Goal: Transaction & Acquisition: Book appointment/travel/reservation

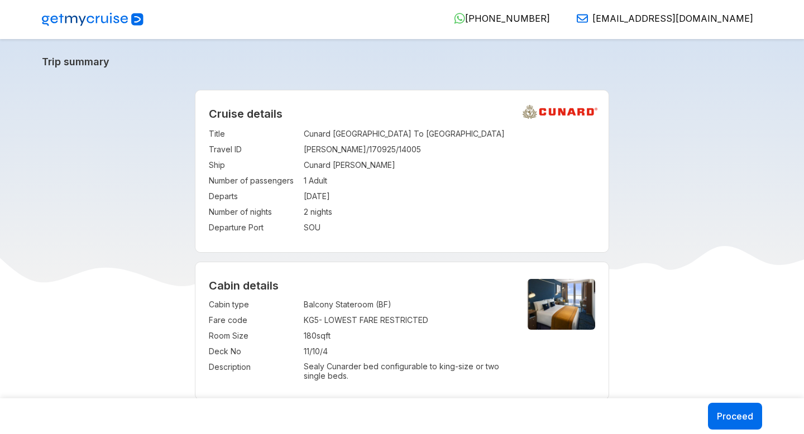
select select "*"
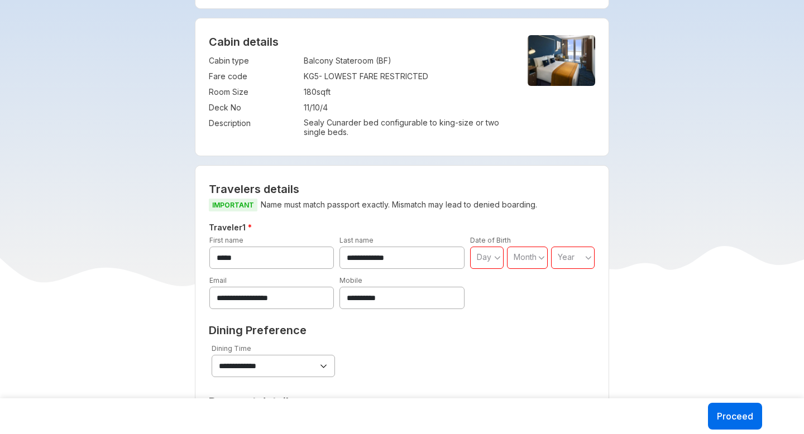
scroll to position [270, 0]
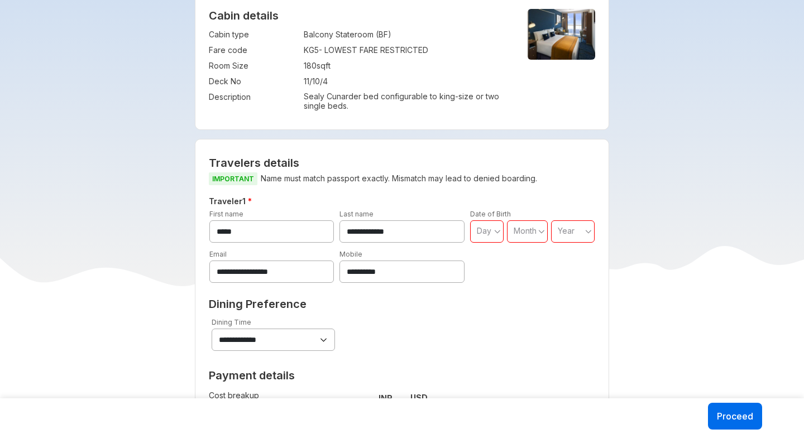
click at [477, 234] on span "Day" at bounding box center [484, 230] width 15 height 9
click at [478, 287] on span "02" at bounding box center [486, 278] width 33 height 20
type input "**"
click at [534, 236] on span "Month" at bounding box center [524, 230] width 23 height 9
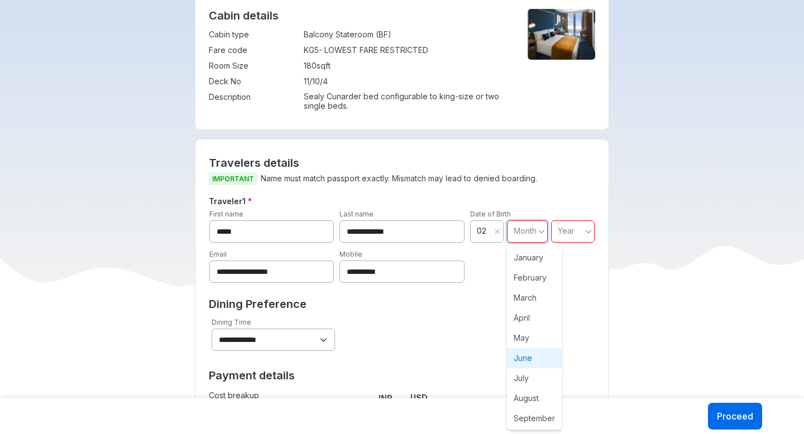
scroll to position [63, 0]
click at [528, 353] on span "September" at bounding box center [534, 356] width 55 height 20
type input "**"
click at [571, 234] on span "Year" at bounding box center [569, 230] width 17 height 9
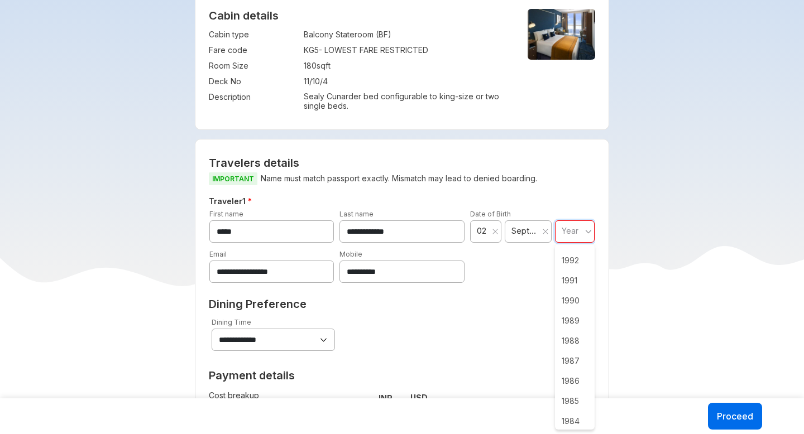
scroll to position [886, 0]
click at [570, 298] on span "1979" at bounding box center [575, 296] width 40 height 20
type input "****"
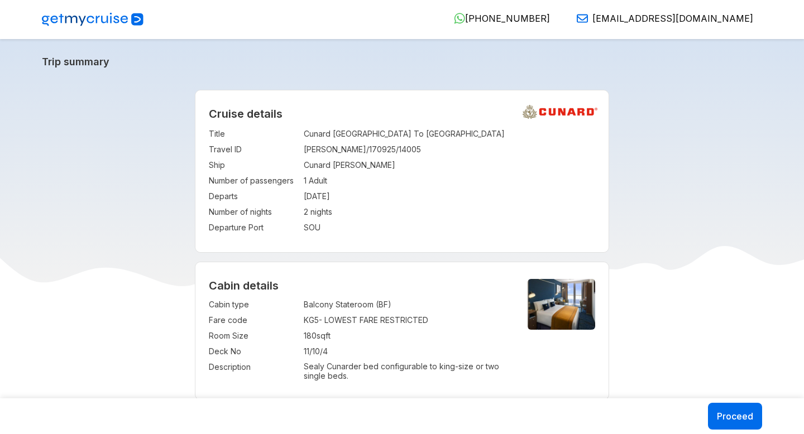
click at [396, 334] on td "180 sqft" at bounding box center [406, 336] width 205 height 16
click at [306, 350] on td "11/10/4" at bounding box center [406, 352] width 205 height 16
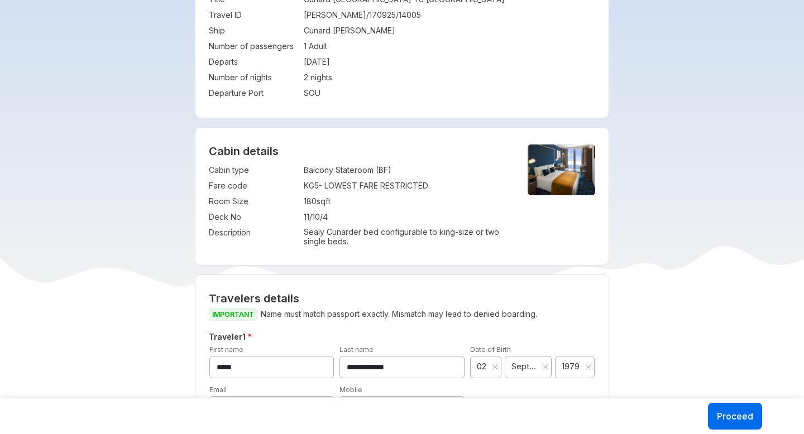
scroll to position [163, 0]
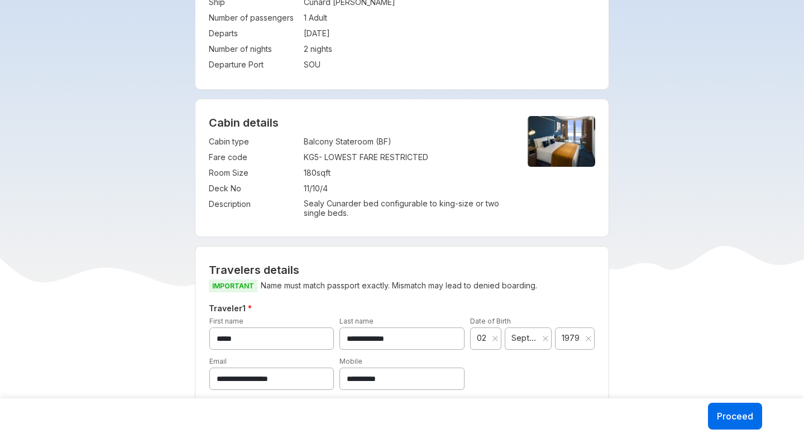
click at [351, 205] on p "Sealy Cunarder bed configurable to king-size or two single beds." at bounding box center [406, 208] width 205 height 19
click at [333, 169] on td "180 sqft" at bounding box center [406, 173] width 205 height 16
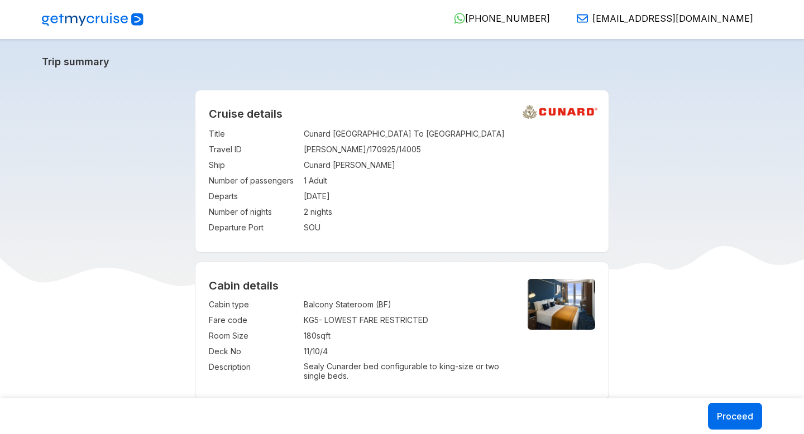
click at [347, 177] on td "1 Adult" at bounding box center [450, 181] width 292 height 16
click at [292, 198] on td "Departs" at bounding box center [253, 197] width 89 height 16
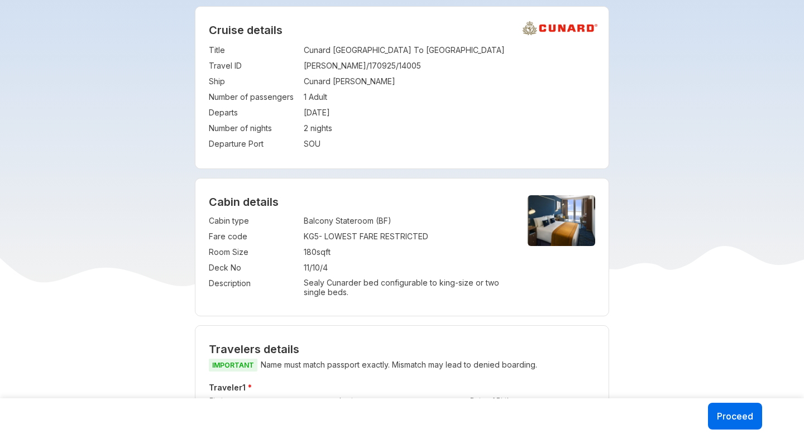
scroll to position [109, 0]
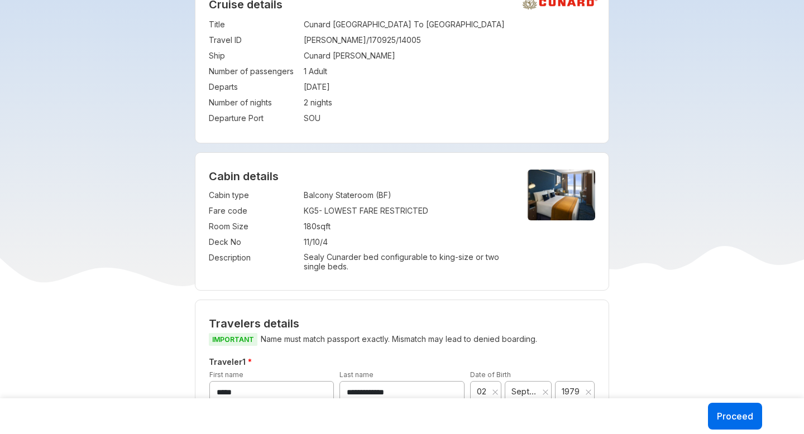
click at [362, 223] on td "180 sqft" at bounding box center [406, 227] width 205 height 16
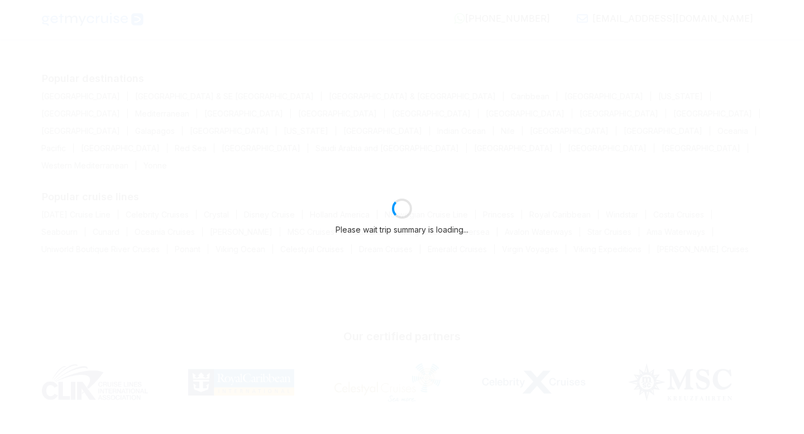
select select "*"
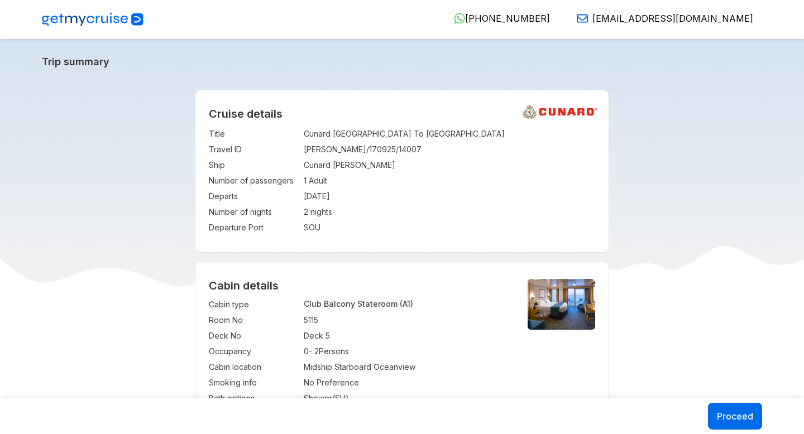
select select "*"
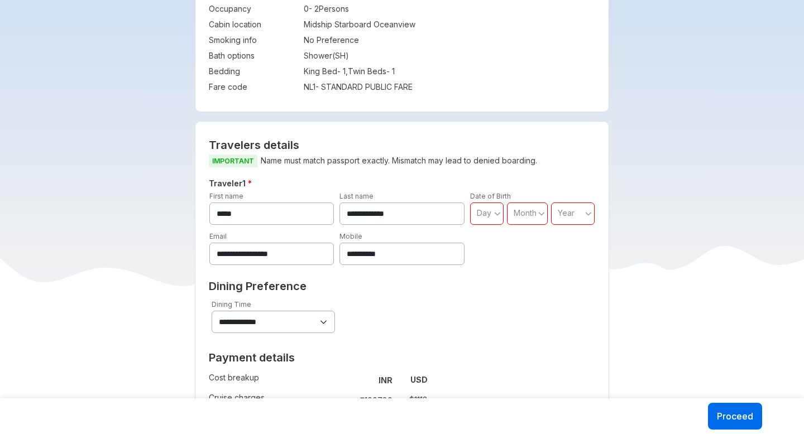
scroll to position [452, 0]
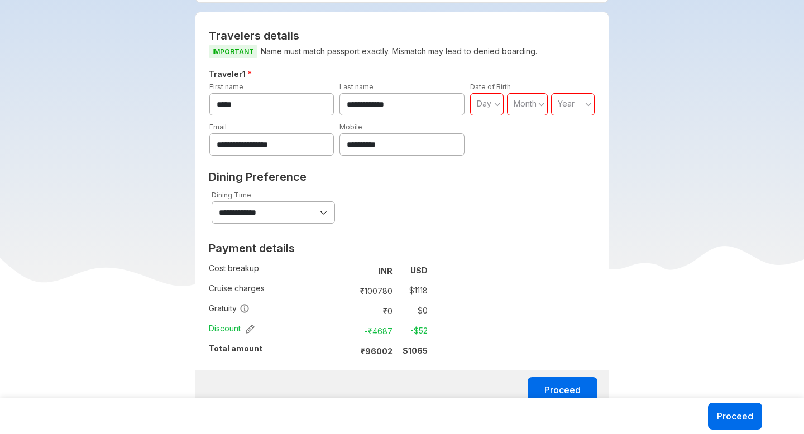
click at [479, 108] on span "Day" at bounding box center [484, 103] width 15 height 9
click at [480, 152] on span "02" at bounding box center [486, 151] width 33 height 20
type input "**"
click at [523, 109] on div "Month" at bounding box center [524, 103] width 23 height 11
click at [522, 151] on span "February" at bounding box center [534, 151] width 55 height 20
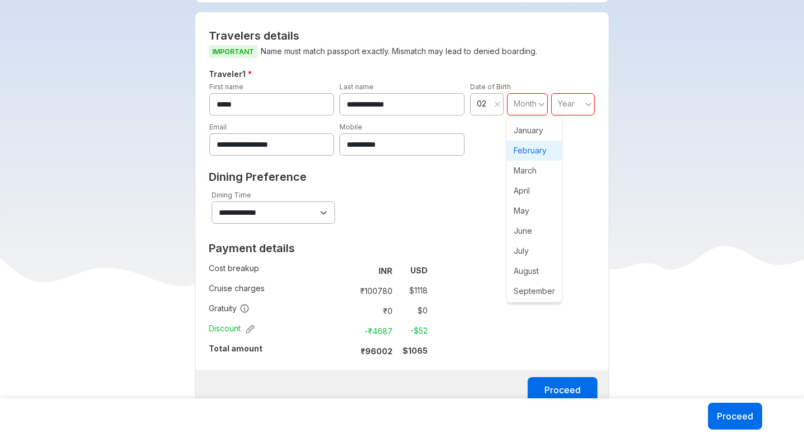
type input "**"
click at [566, 100] on span "Year" at bounding box center [569, 103] width 17 height 9
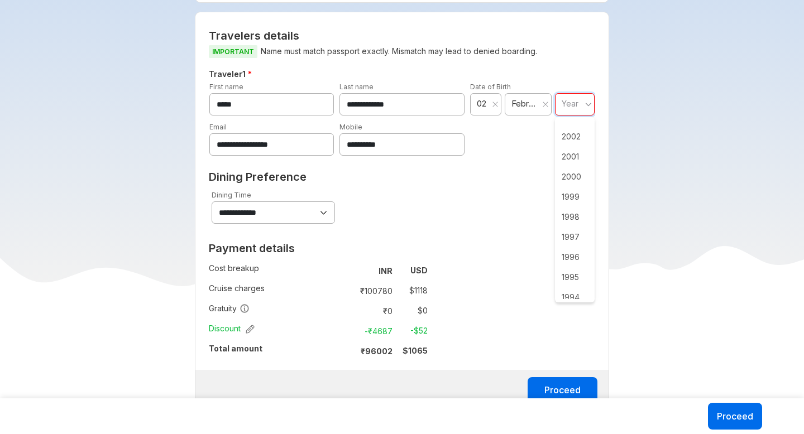
scroll to position [493, 0]
click at [571, 270] on span "1994" at bounding box center [575, 261] width 40 height 20
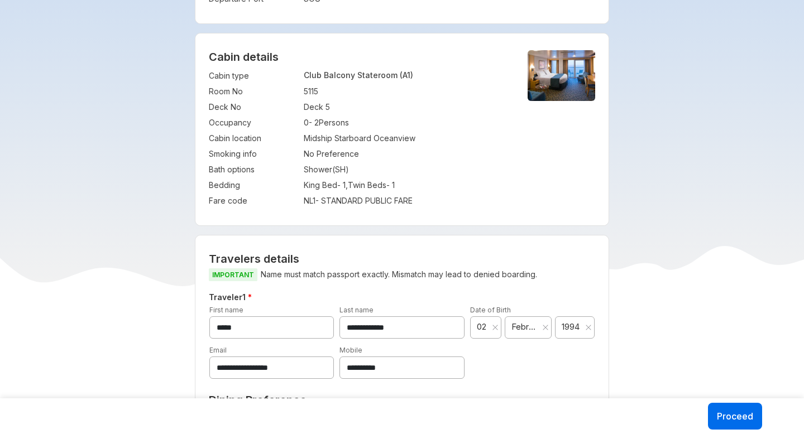
scroll to position [304, 0]
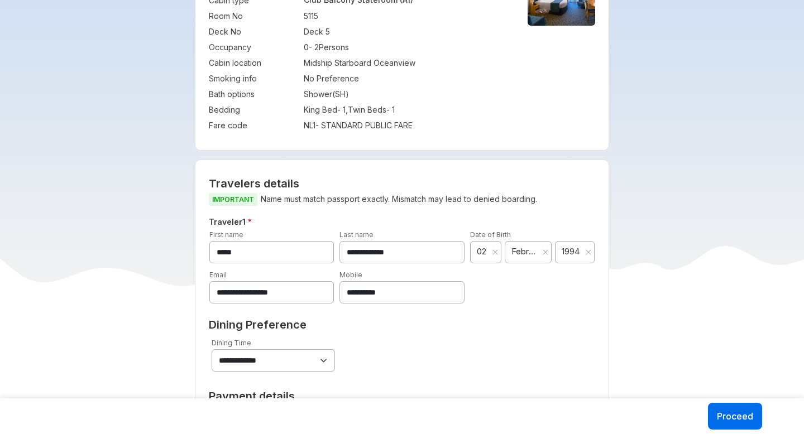
click at [571, 259] on div "**** 1994" at bounding box center [575, 252] width 40 height 22
click at [565, 350] on span "1982" at bounding box center [575, 352] width 40 height 20
type input "****"
click at [504, 311] on div "**********" at bounding box center [402, 281] width 387 height 208
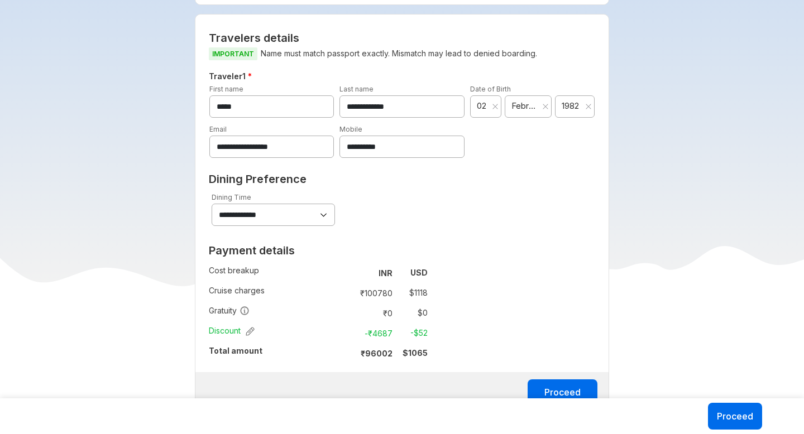
scroll to position [504, 0]
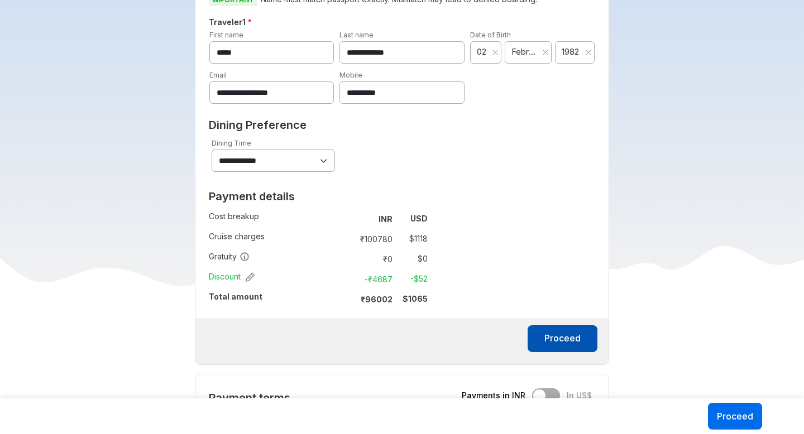
click at [555, 340] on button "Proceed" at bounding box center [562, 338] width 70 height 27
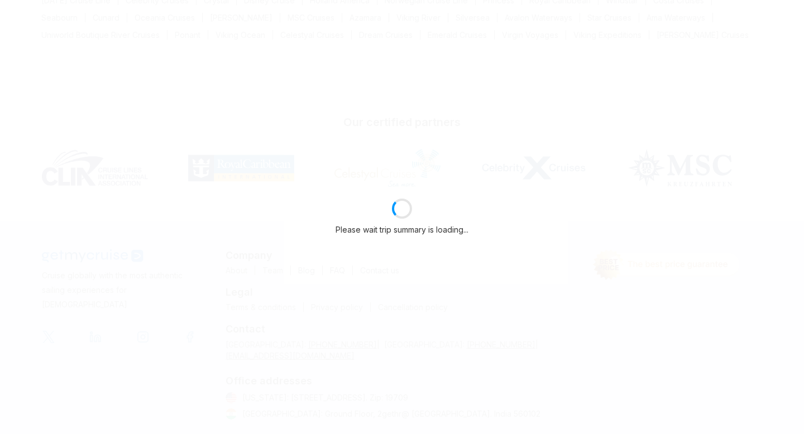
select select "*"
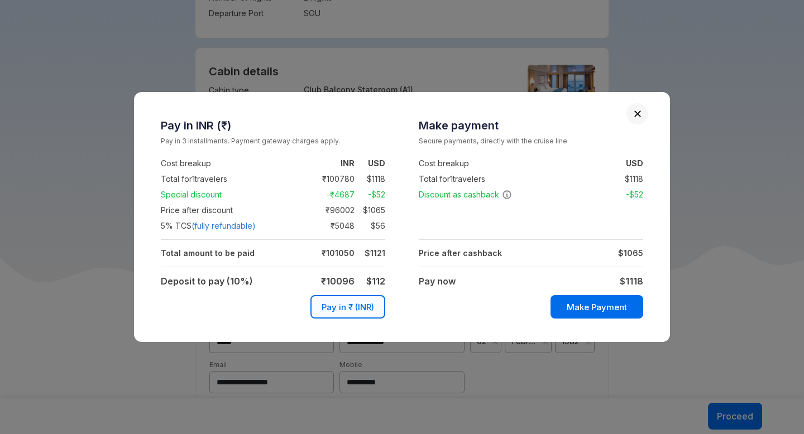
scroll to position [504, 0]
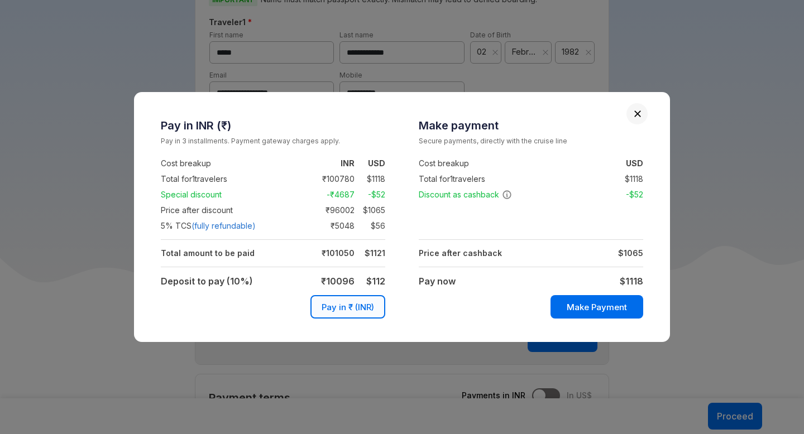
click at [516, 212] on td at bounding box center [492, 211] width 147 height 16
click at [408, 223] on div "Make payment Secure payments, directly with the cruise line Cost breakup : USD …" at bounding box center [531, 217] width 258 height 206
click at [635, 112] on button "Close" at bounding box center [637, 114] width 8 height 8
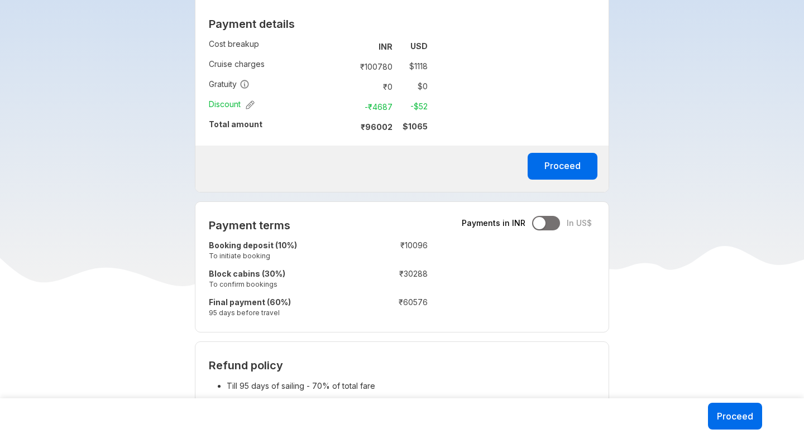
scroll to position [720, 0]
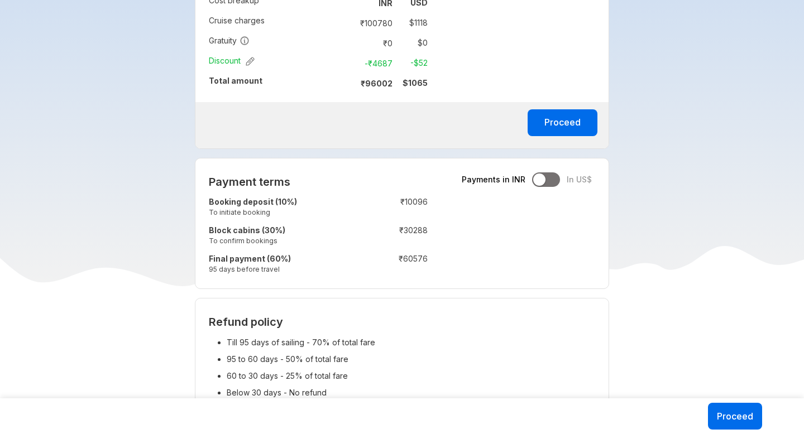
click at [518, 269] on div "Payment terms Payments in INR In US$ Booking deposit (10%) To initiate booking …" at bounding box center [402, 223] width 415 height 131
click at [134, 242] on div "**********" at bounding box center [401, 327] width 733 height 1914
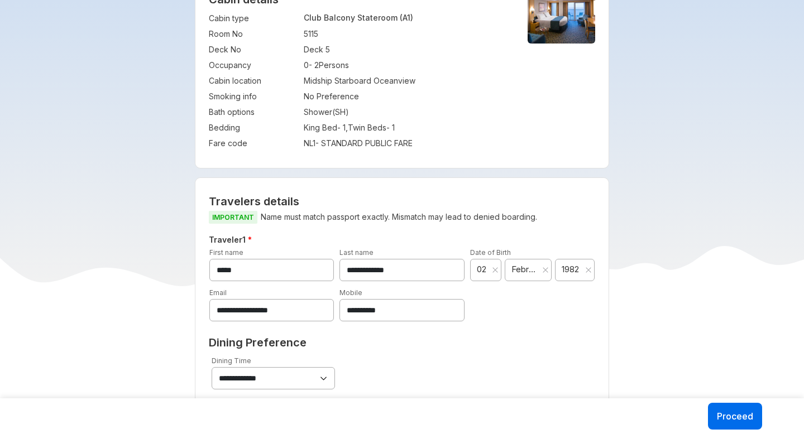
scroll to position [0, 0]
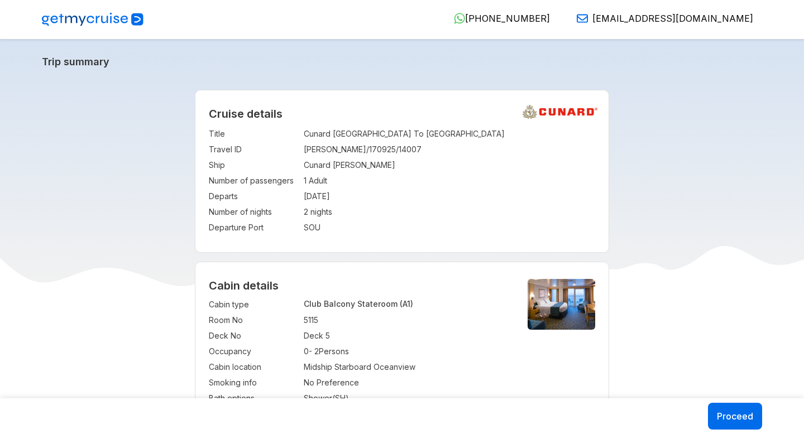
click at [377, 69] on div "Trip summary" at bounding box center [401, 66] width 737 height 21
